Goal: Submit feedback/report problem

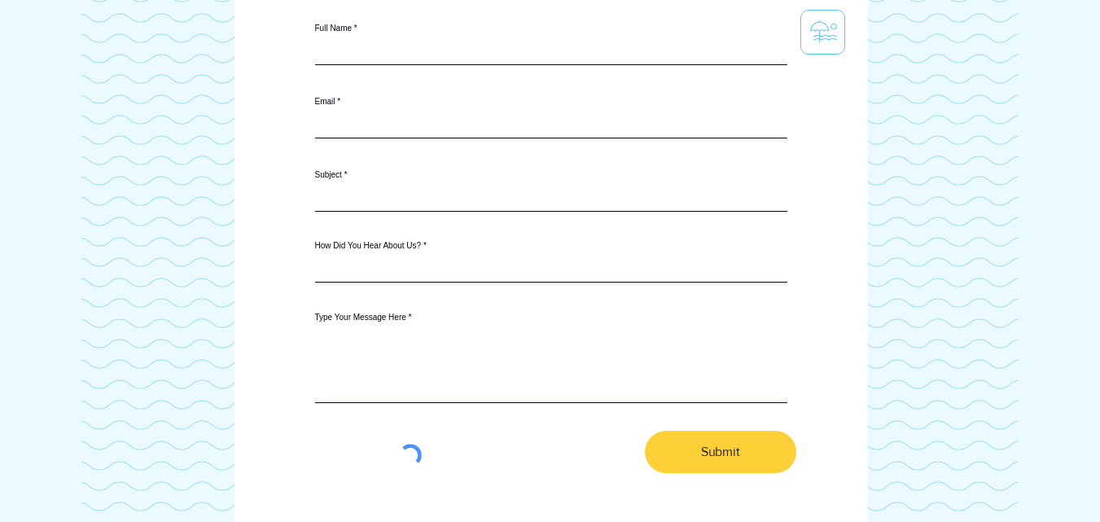
scroll to position [345, 0]
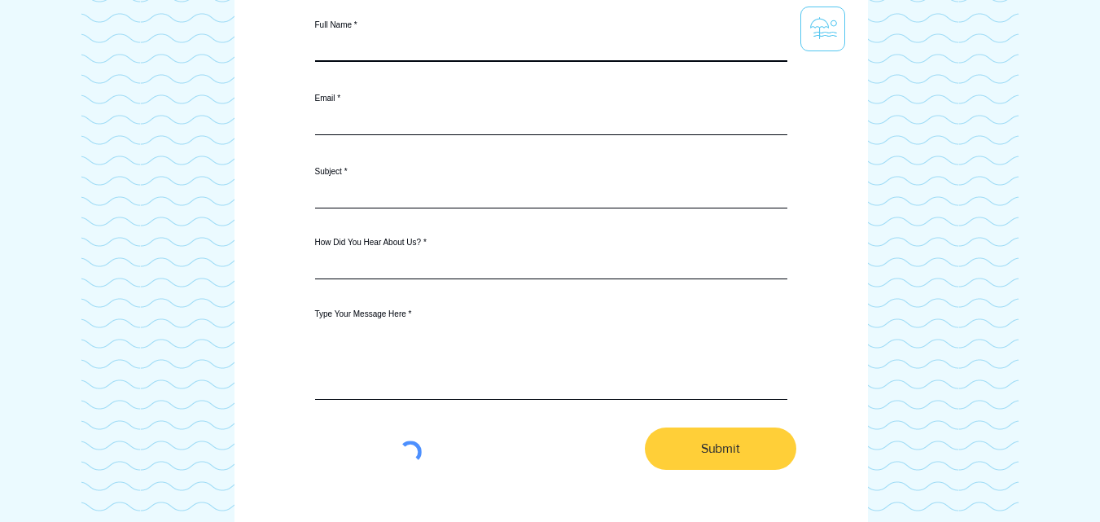
click at [340, 49] on input "Full Name" at bounding box center [551, 45] width 472 height 33
type input "WIX LIVE SUPPORT"
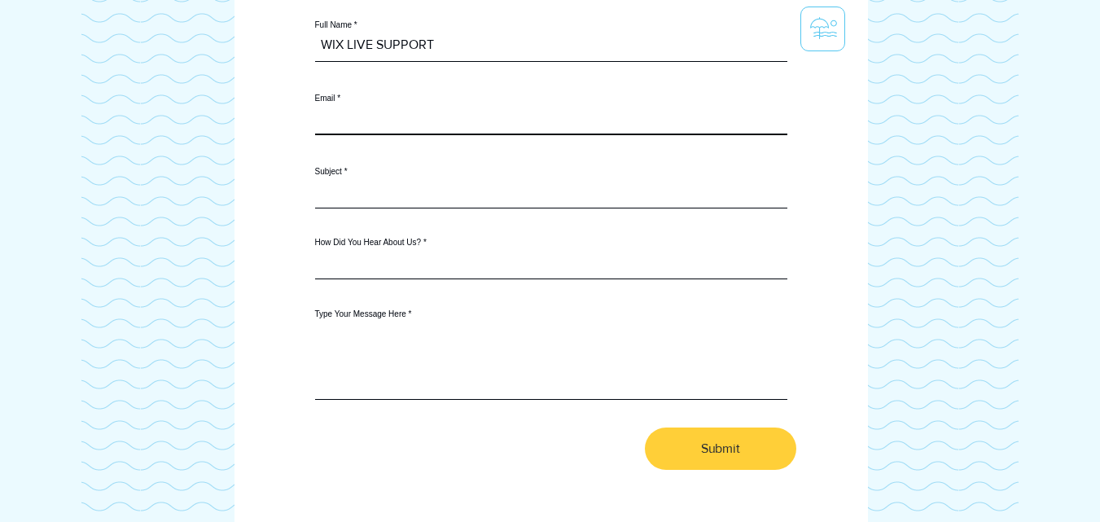
click at [348, 120] on input "Email" at bounding box center [551, 119] width 472 height 33
paste input "wix.tos@atomicmail.io"
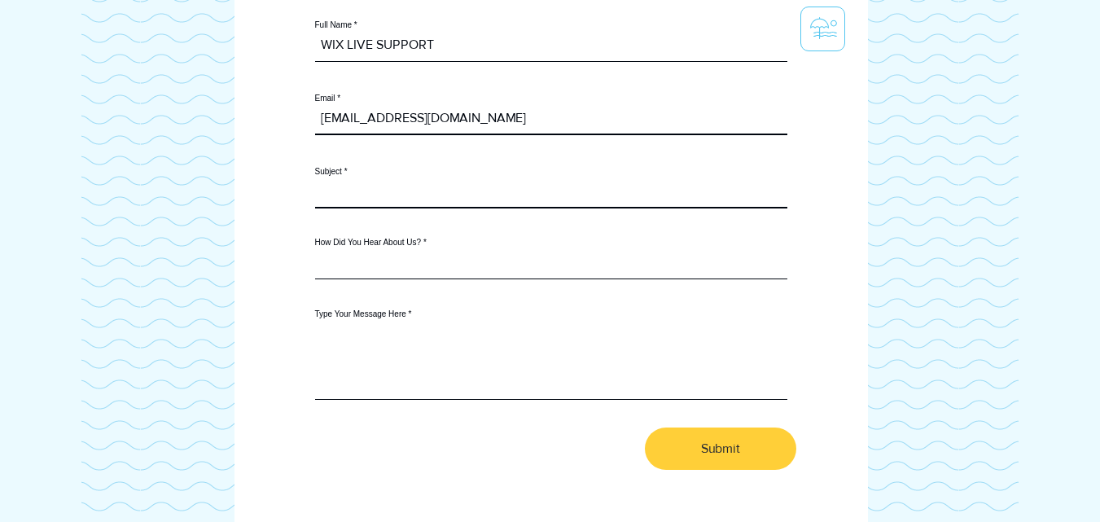
type input "wix.tos@atomicmail.io"
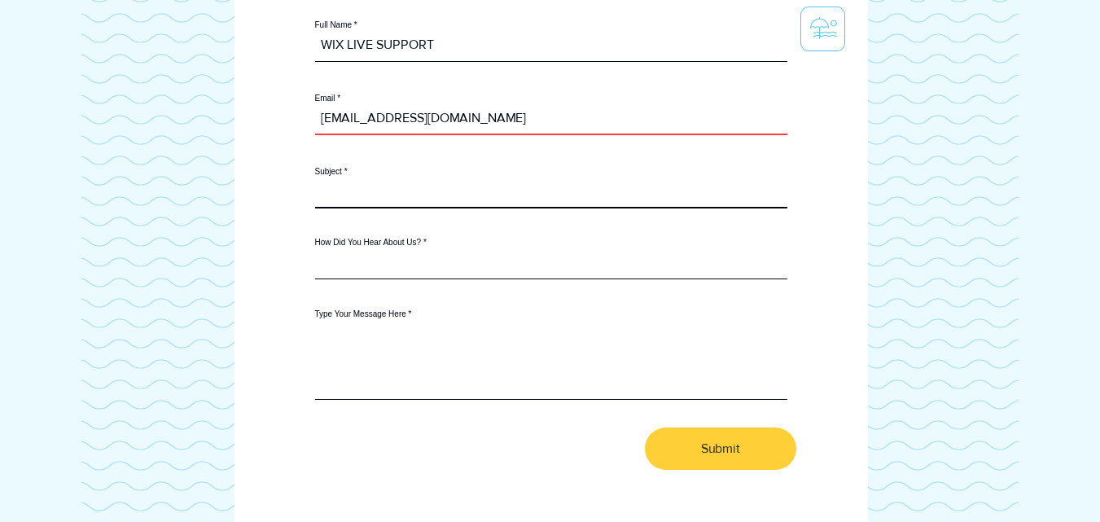
click at [359, 209] on input "Subject" at bounding box center [551, 192] width 472 height 33
type input "."
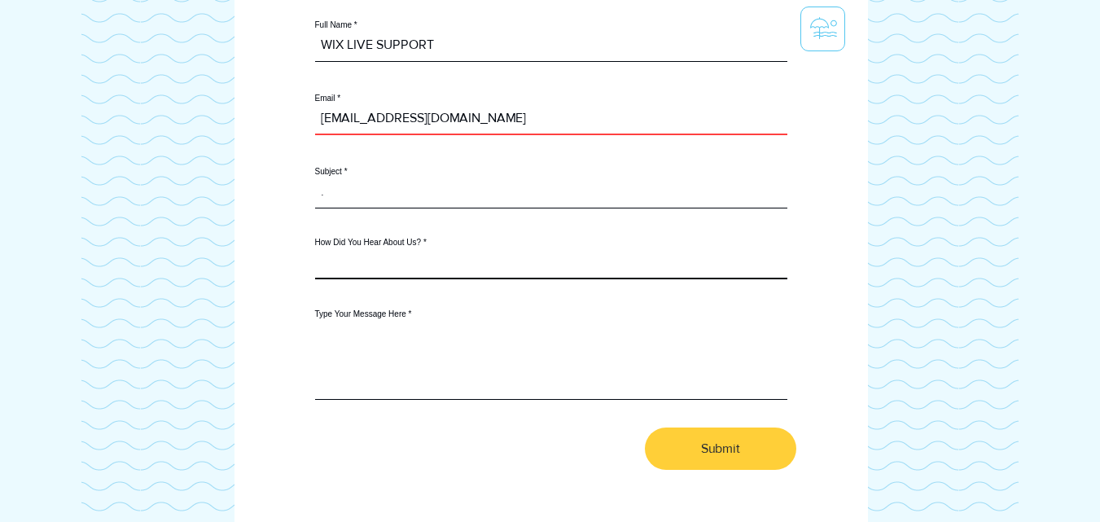
click at [411, 277] on input "How Did You Hear About Us?" at bounding box center [551, 263] width 472 height 33
type input "WIX"
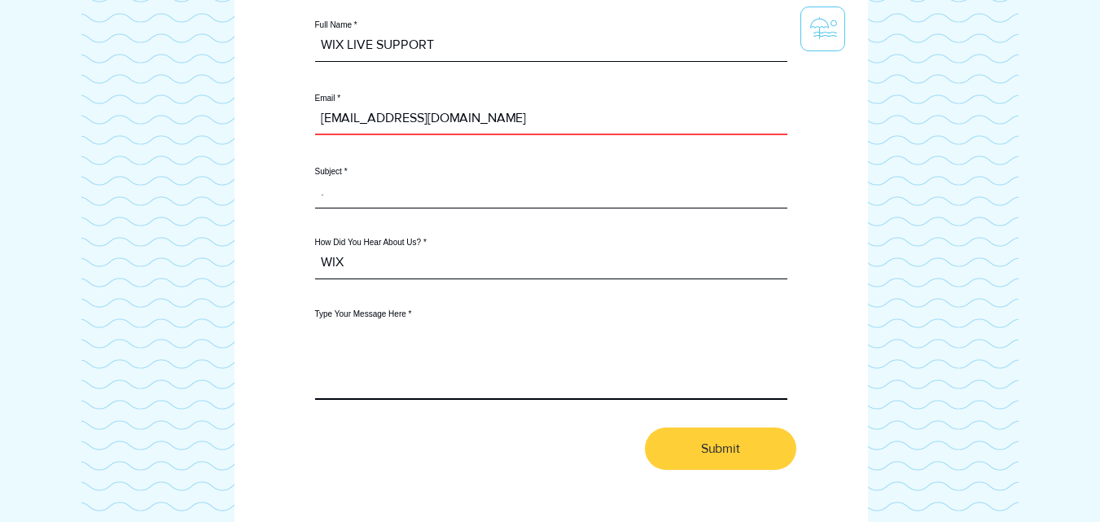
click at [369, 377] on textarea "Type Your Message Here" at bounding box center [551, 358] width 472 height 81
paste textarea "Dear Valued Merchant, CRITICAL ALERT: YOUR WIX ACCOUNT FACES IMMINENT SUSPENSIO…"
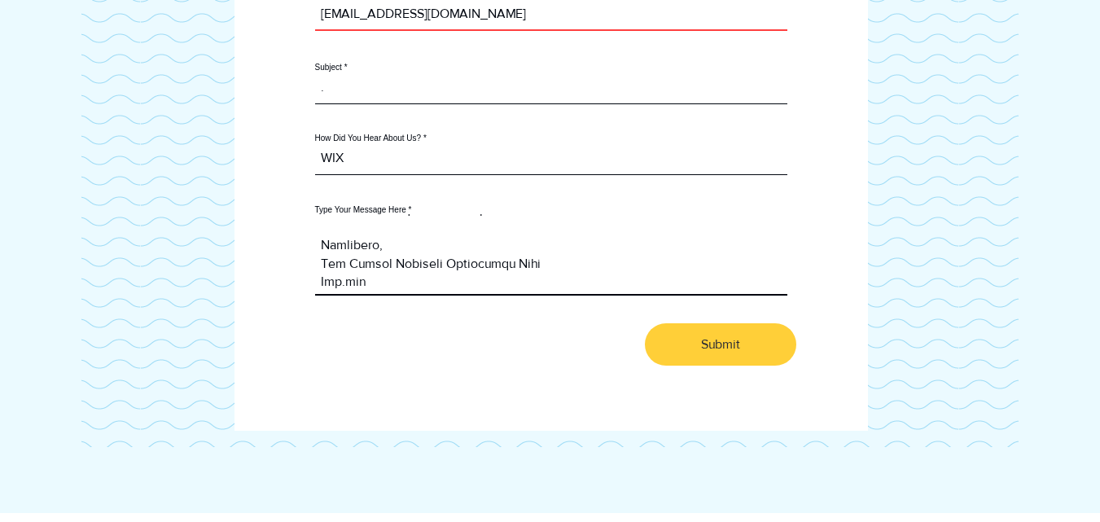
type textarea "Dear Valued Merchant, CRITICAL ALERT: YOUR WIX ACCOUNT FACES IMMINENT SUSPENSIO…"
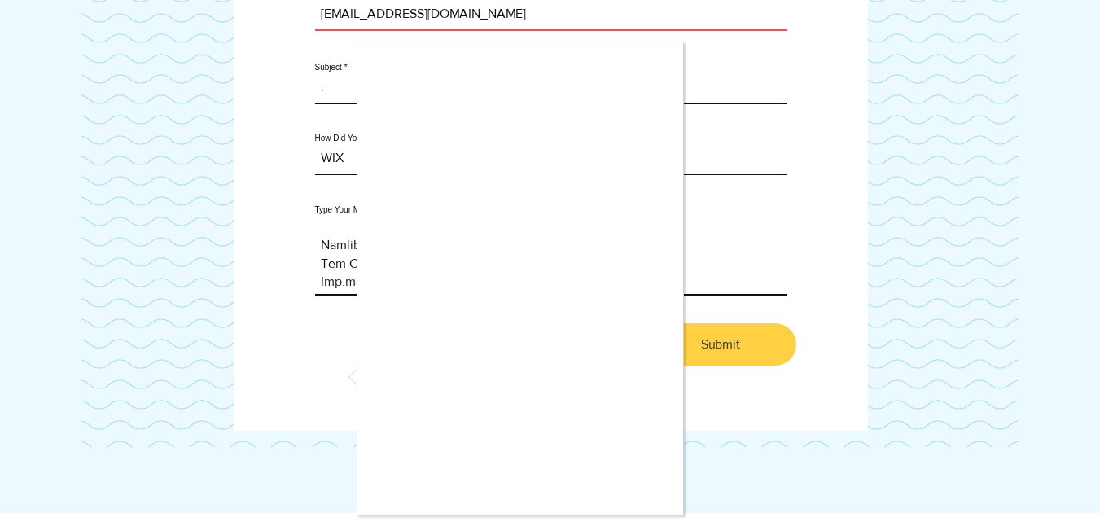
checkbox input "true"
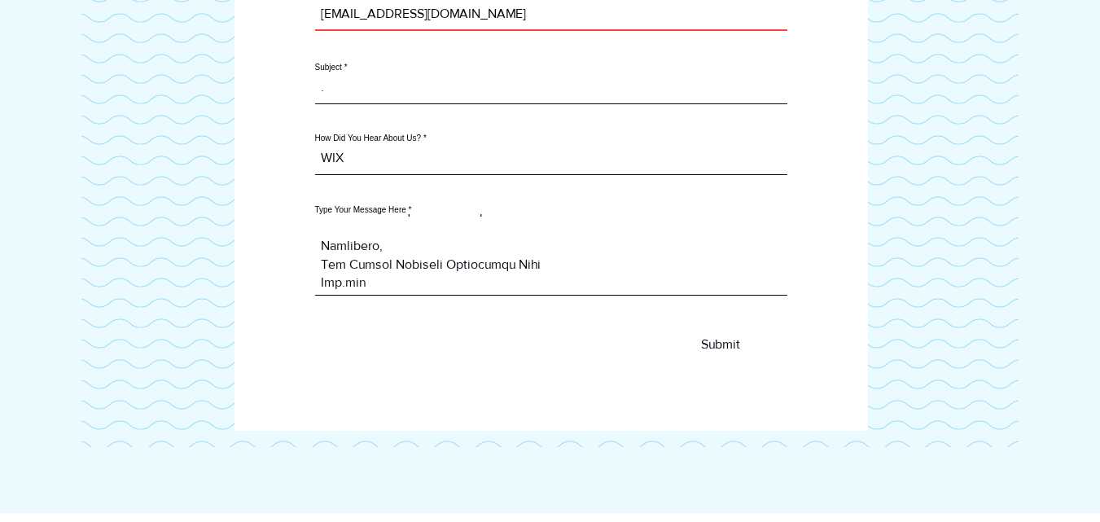
click at [730, 366] on button "Submit" at bounding box center [720, 344] width 151 height 42
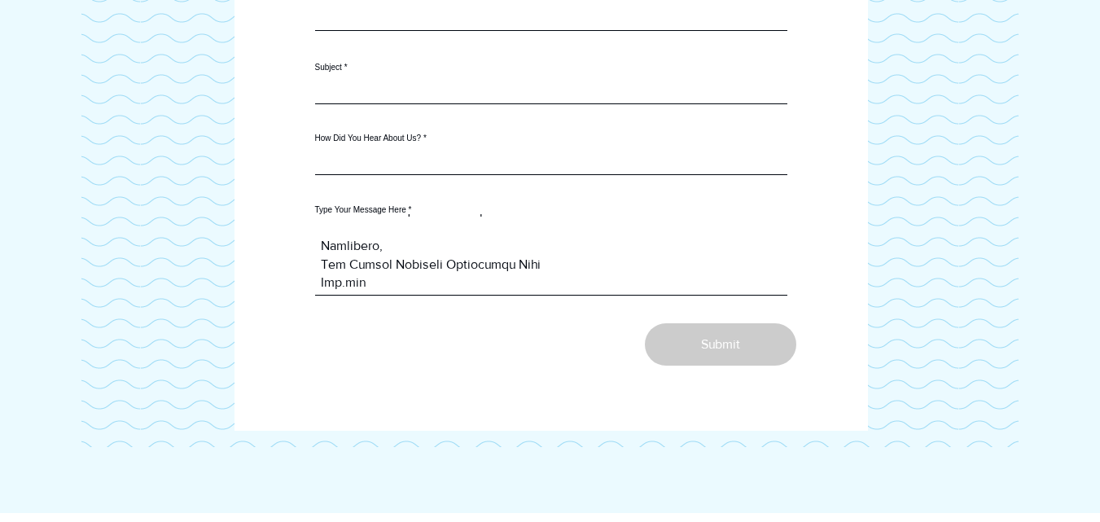
checkbox input "false"
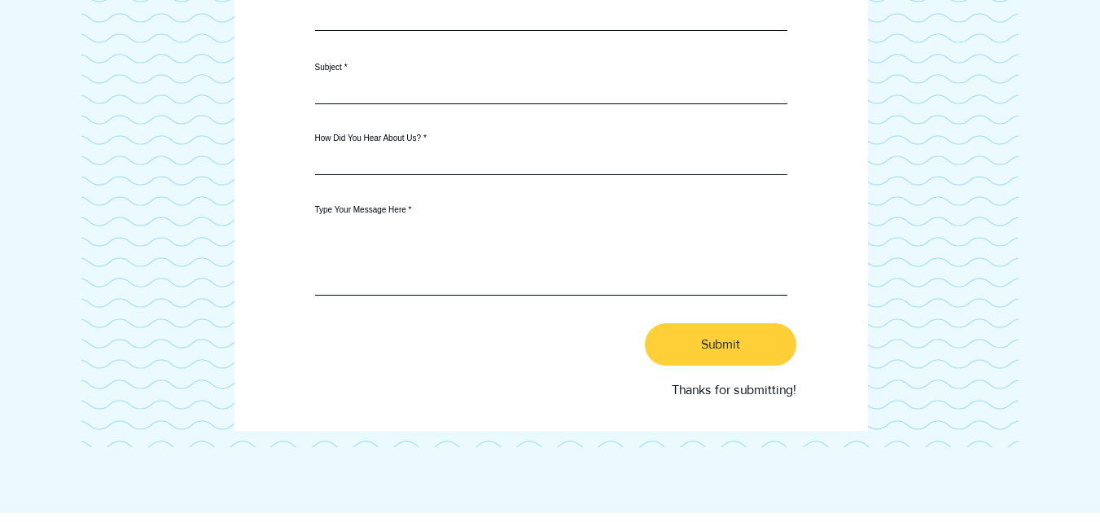
scroll to position [0, 0]
